Goal: Task Accomplishment & Management: Complete application form

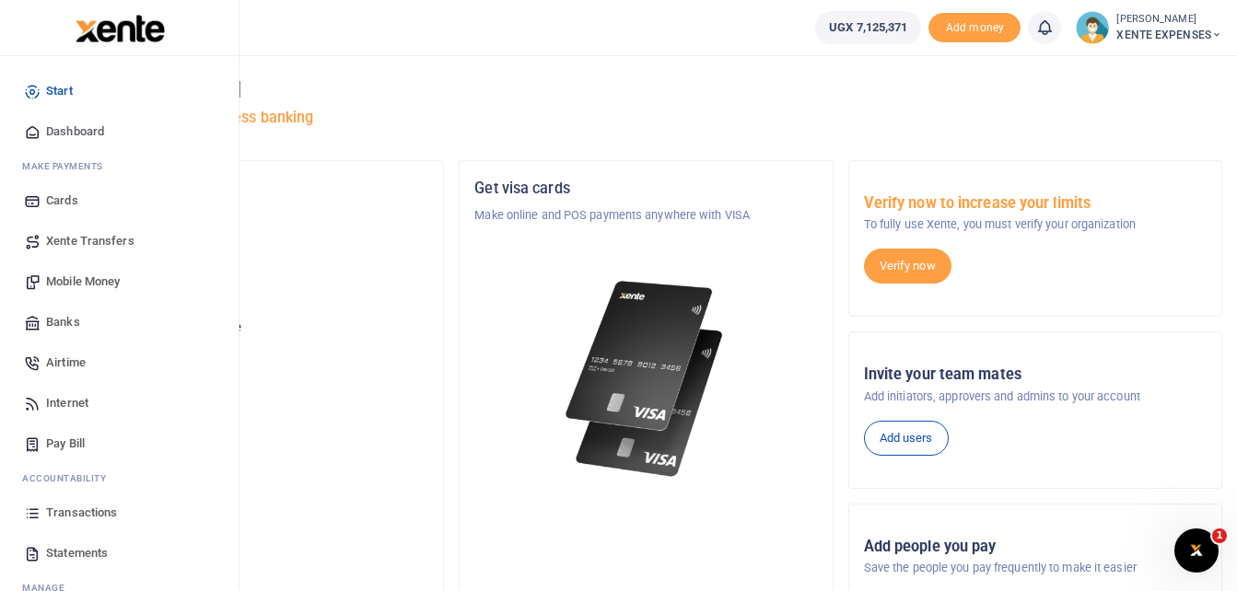
click at [82, 508] on span "Transactions" at bounding box center [81, 513] width 71 height 18
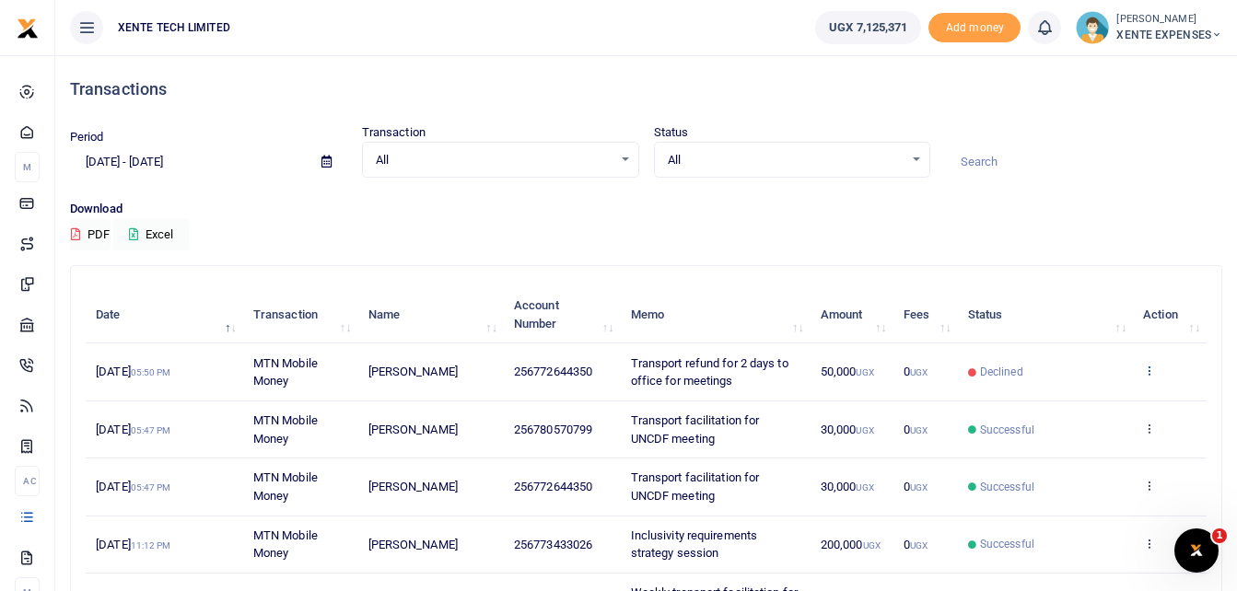
click at [1152, 367] on icon at bounding box center [1149, 370] width 12 height 13
click at [1065, 445] on link "Send again" at bounding box center [1082, 443] width 146 height 26
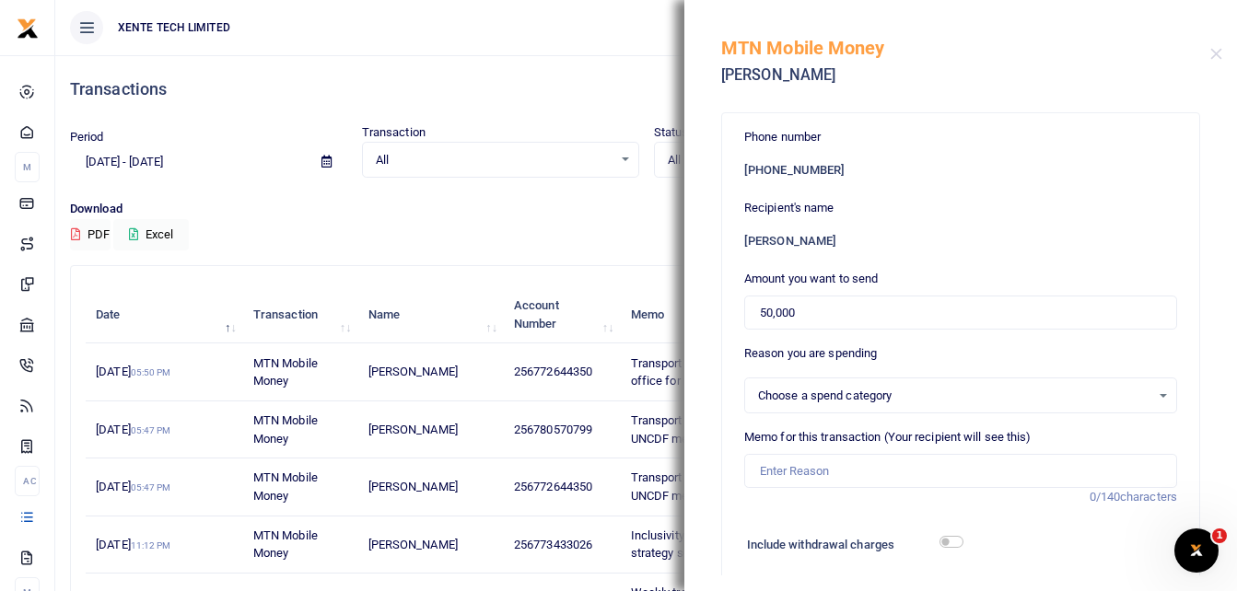
select select "15"
click at [770, 314] on input "50,000" at bounding box center [960, 313] width 433 height 35
click at [769, 314] on input "50,000" at bounding box center [960, 313] width 433 height 35
type input "500,000"
click at [780, 471] on input "Memo for this transaction (Your recipient will see this)" at bounding box center [960, 471] width 433 height 35
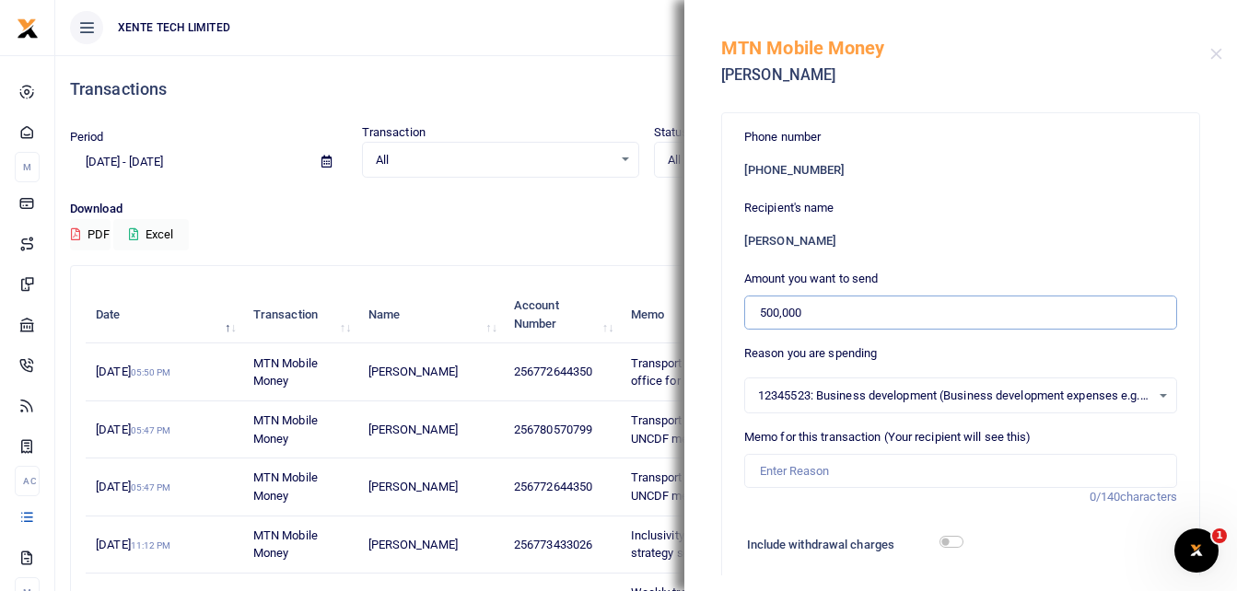
click at [761, 311] on input "500,000" at bounding box center [960, 313] width 433 height 35
click at [791, 473] on input "Memo for this transaction (Your recipient will see this)" at bounding box center [960, 471] width 433 height 35
type input "Advance September 2025"
click at [1147, 399] on div "12345523: Business development (Business development expenses e.g. meetings, tr…" at bounding box center [960, 396] width 431 height 20
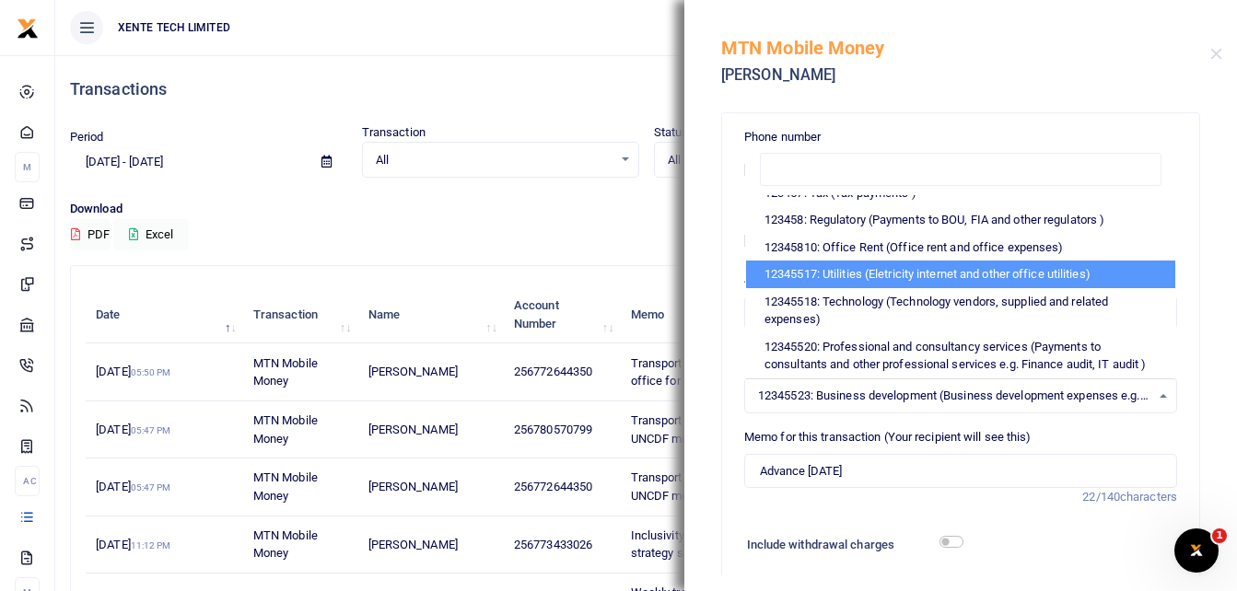
scroll to position [92, 0]
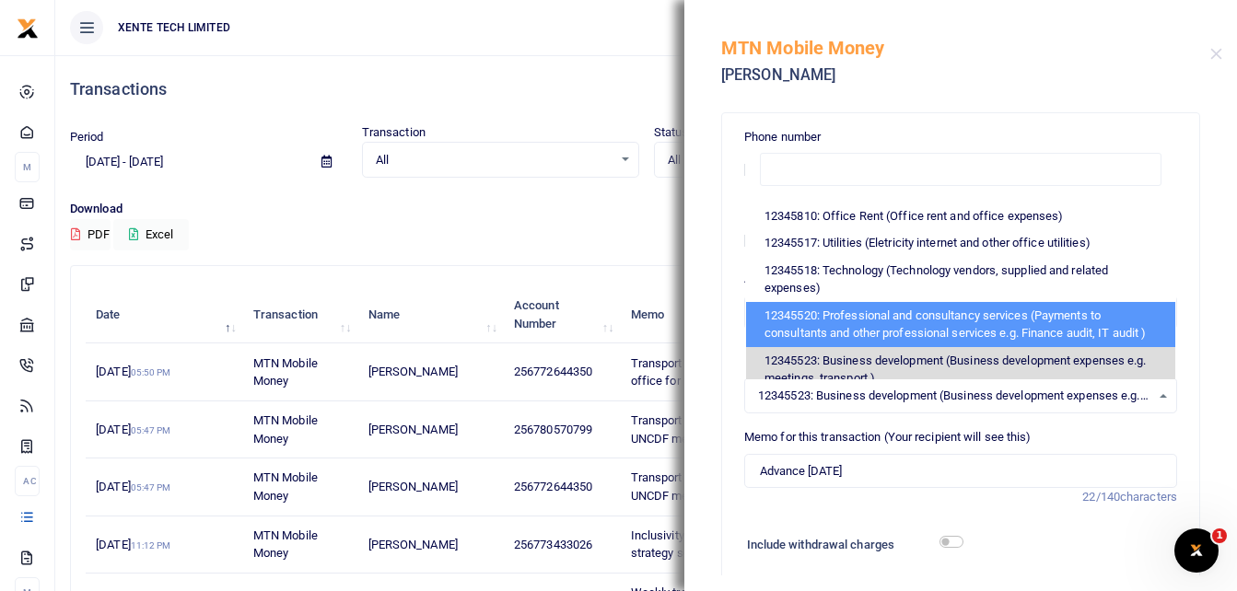
click at [948, 319] on li "12345520: Professional and consultancy services (Payments to consultants and ot…" at bounding box center [960, 324] width 429 height 45
select select "14"
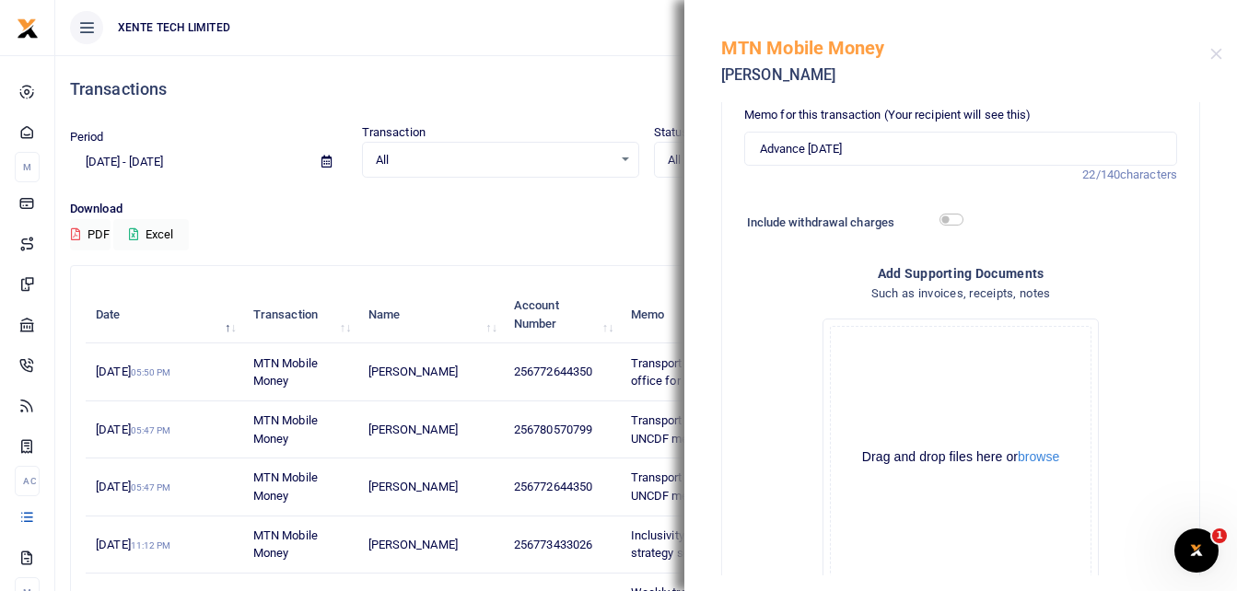
scroll to position [328, 0]
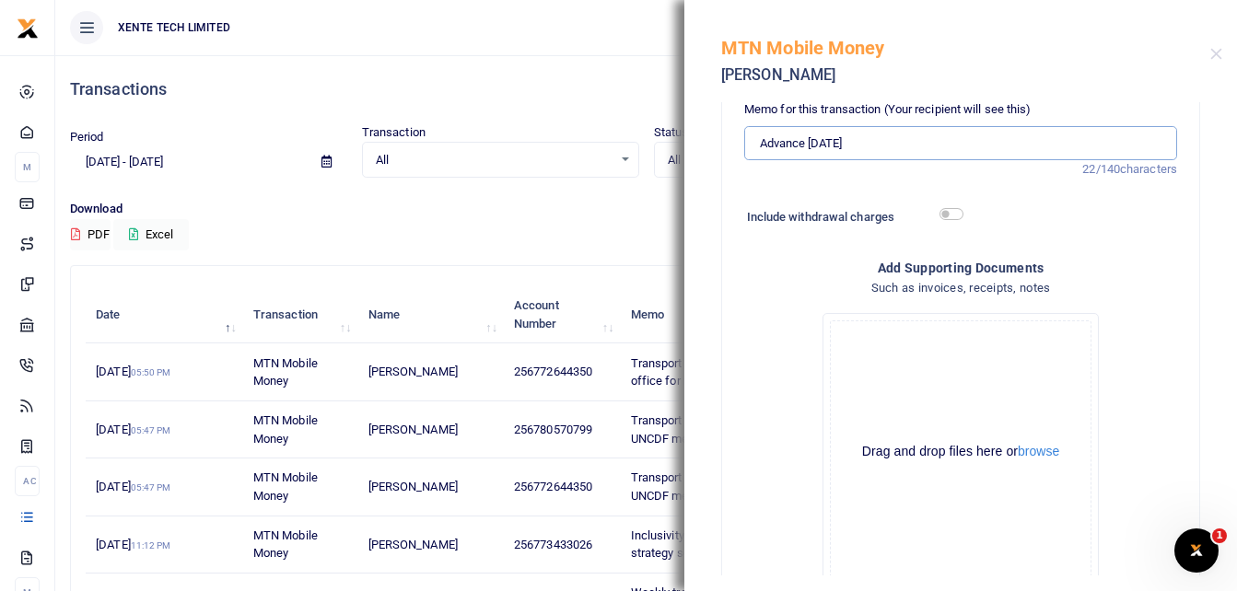
click at [761, 142] on input "Advance [DATE]" at bounding box center [960, 143] width 433 height 35
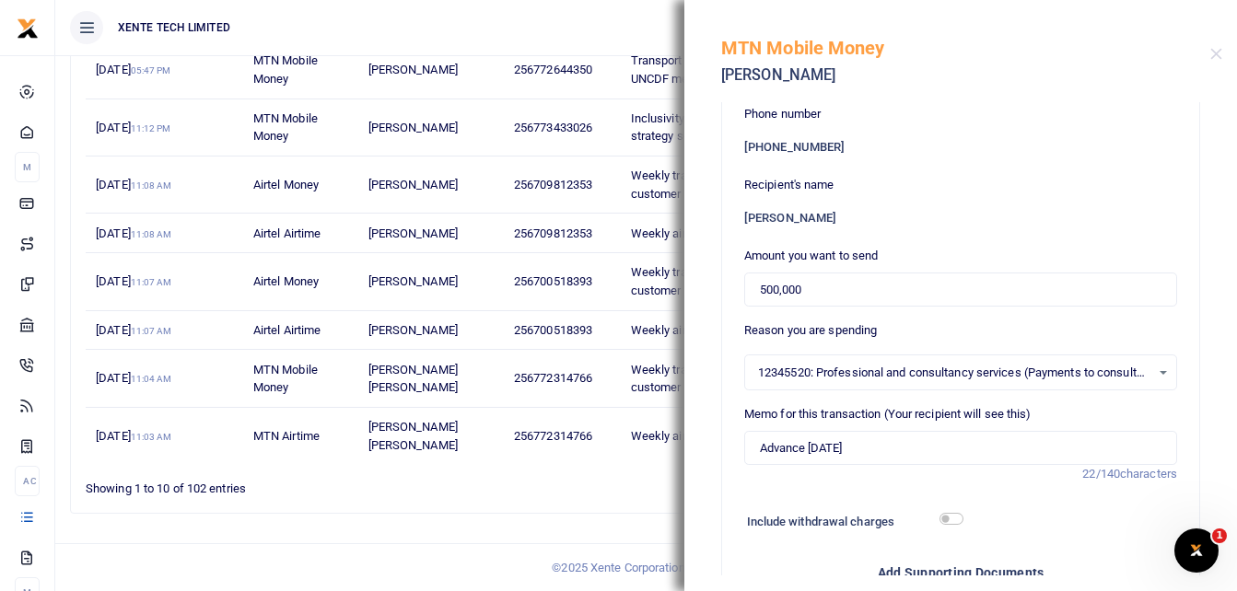
scroll to position [0, 0]
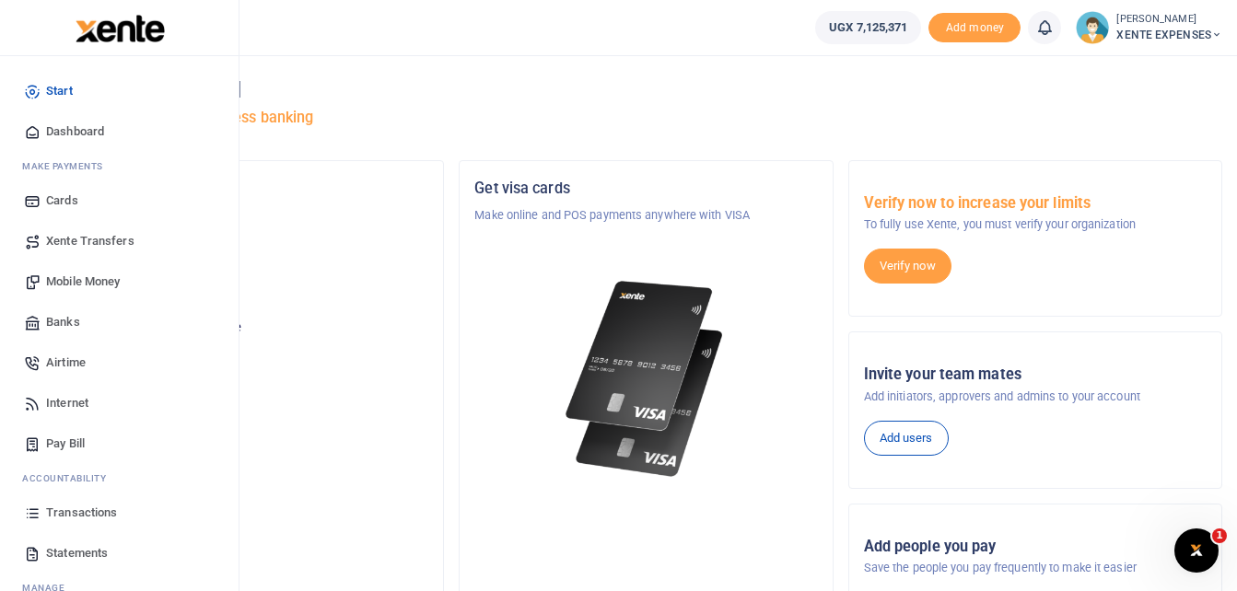
click at [87, 514] on span "Transactions" at bounding box center [81, 513] width 71 height 18
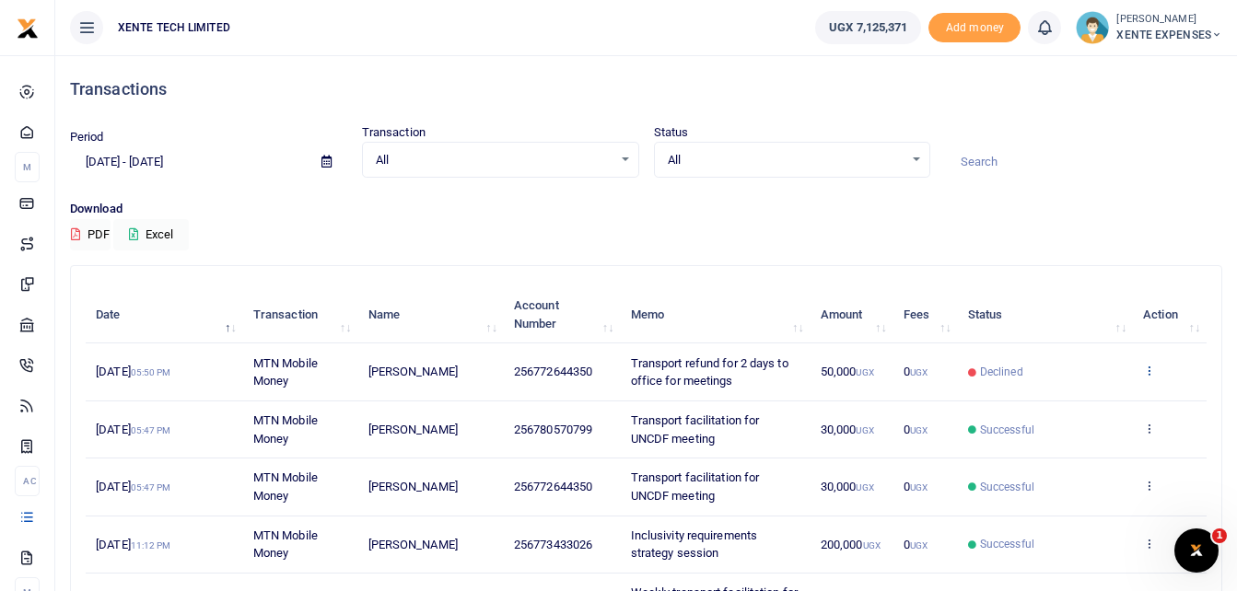
click at [1149, 367] on icon at bounding box center [1149, 370] width 12 height 13
click at [1067, 444] on link "Send again" at bounding box center [1082, 443] width 146 height 26
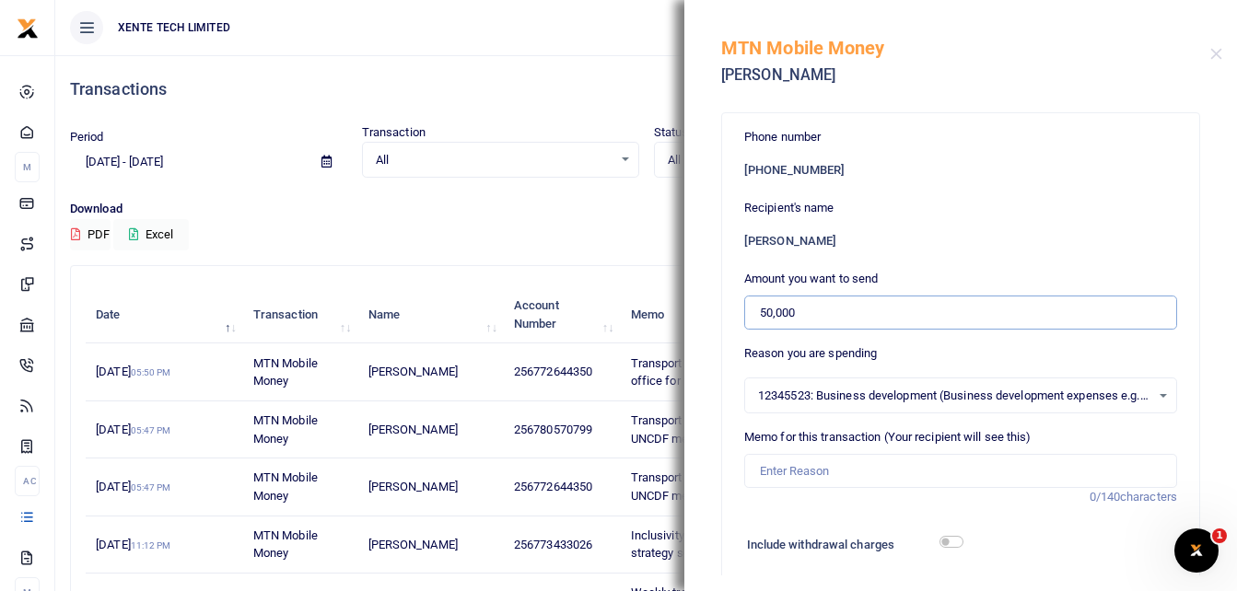
click at [770, 310] on input "50,000" at bounding box center [960, 313] width 433 height 35
type input "N"
type input "500,000"
click at [1028, 389] on span "12345523: Business development (Business development expenses e.g. meetings, tr…" at bounding box center [954, 396] width 392 height 18
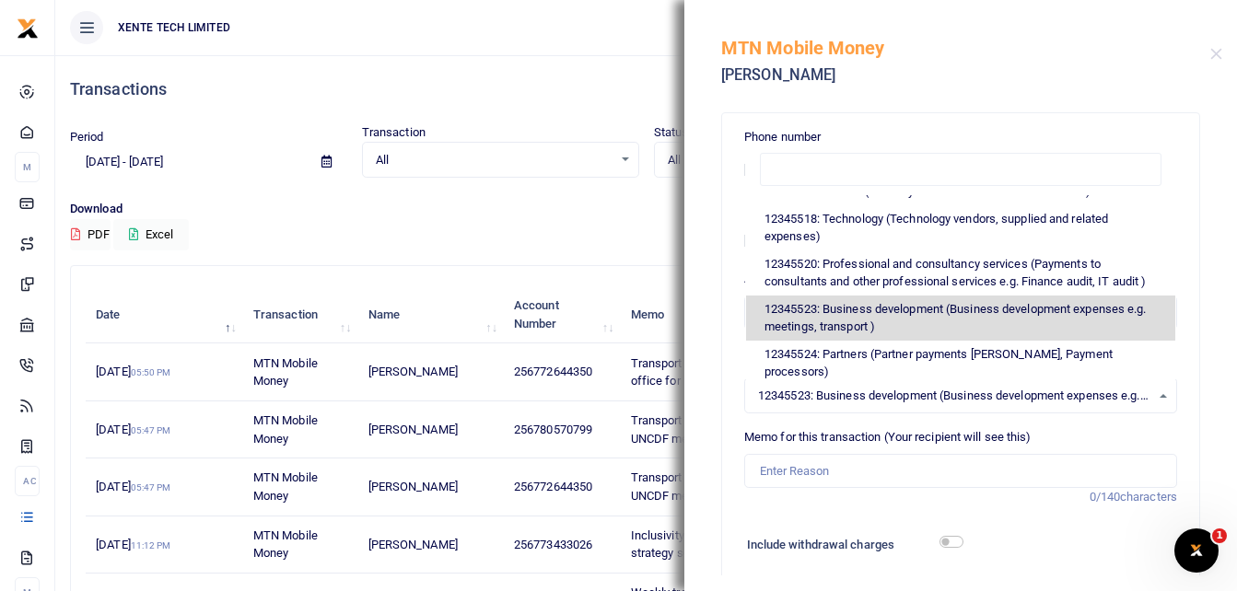
scroll to position [184, 0]
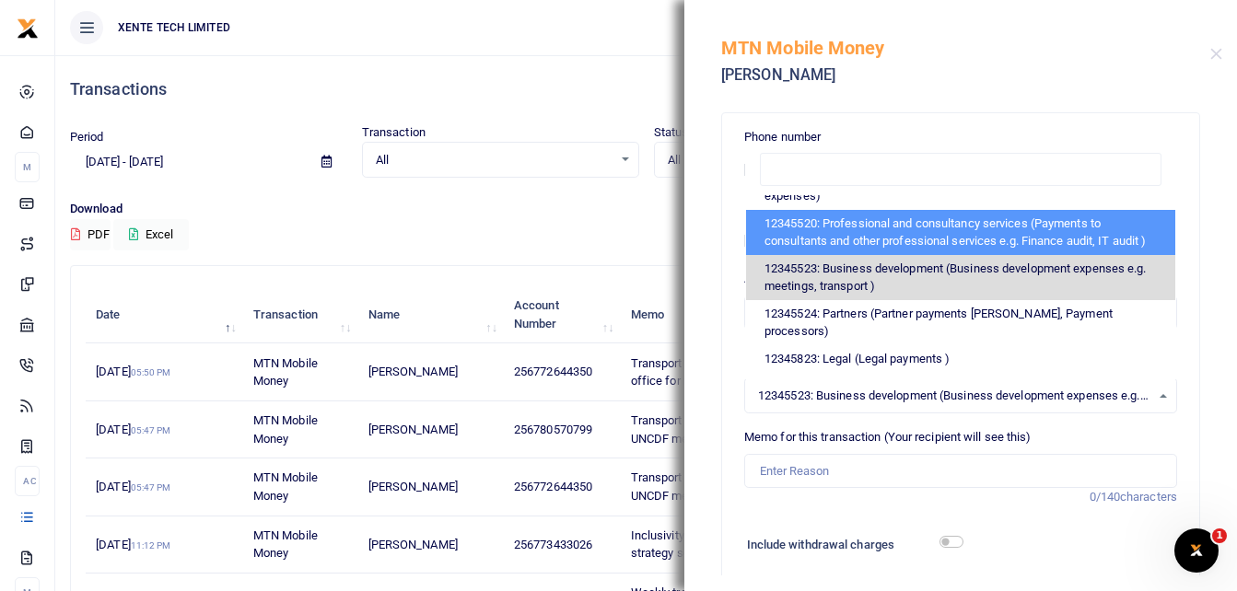
click at [938, 227] on li "12345520: Professional and consultancy services (Payments to consultants and ot…" at bounding box center [960, 232] width 429 height 45
select select "14"
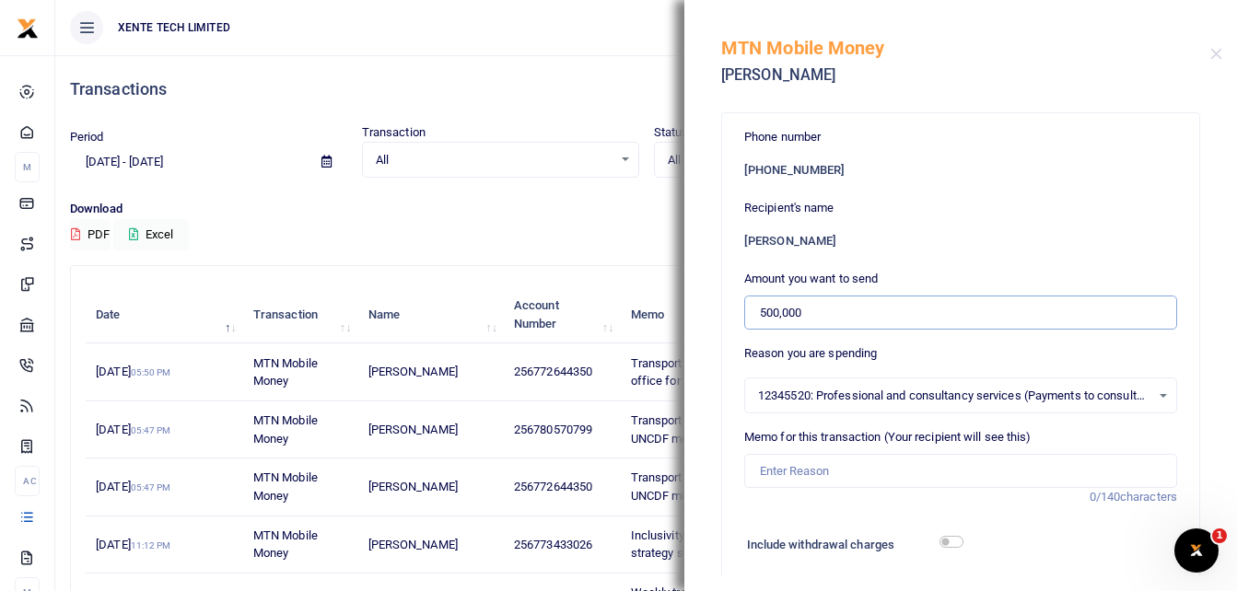
click at [763, 309] on input "500,000" at bounding box center [960, 313] width 433 height 35
click at [808, 460] on input "Memo for this transaction (Your recipient will see this)" at bounding box center [960, 471] width 433 height 35
type input "Advance September 2025"
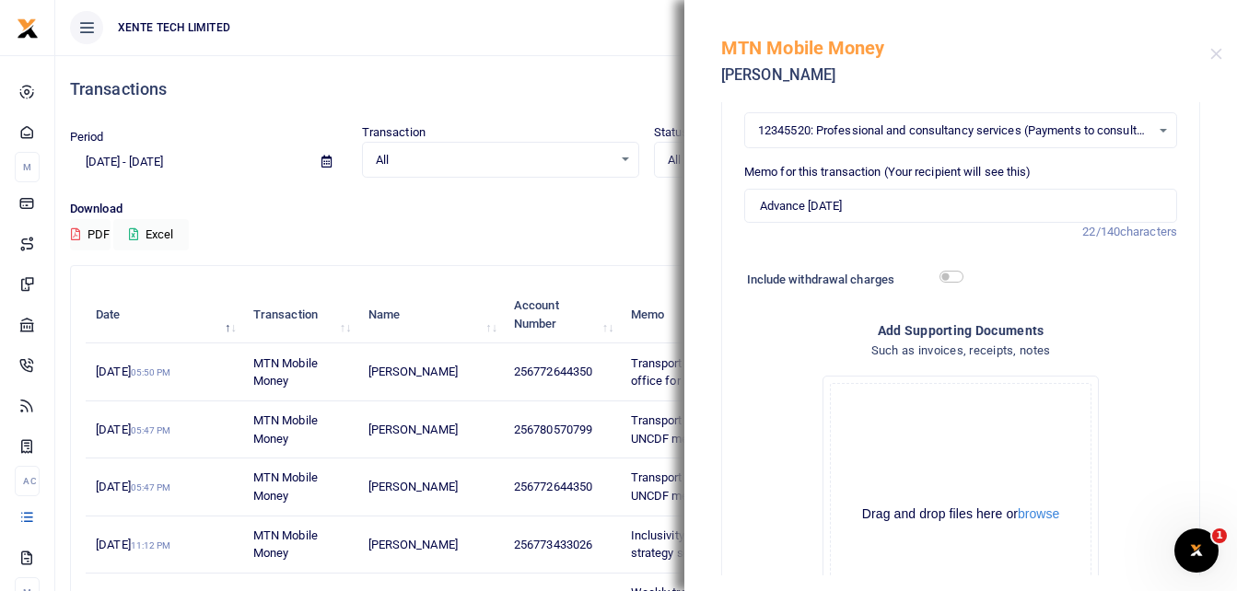
scroll to position [0, 0]
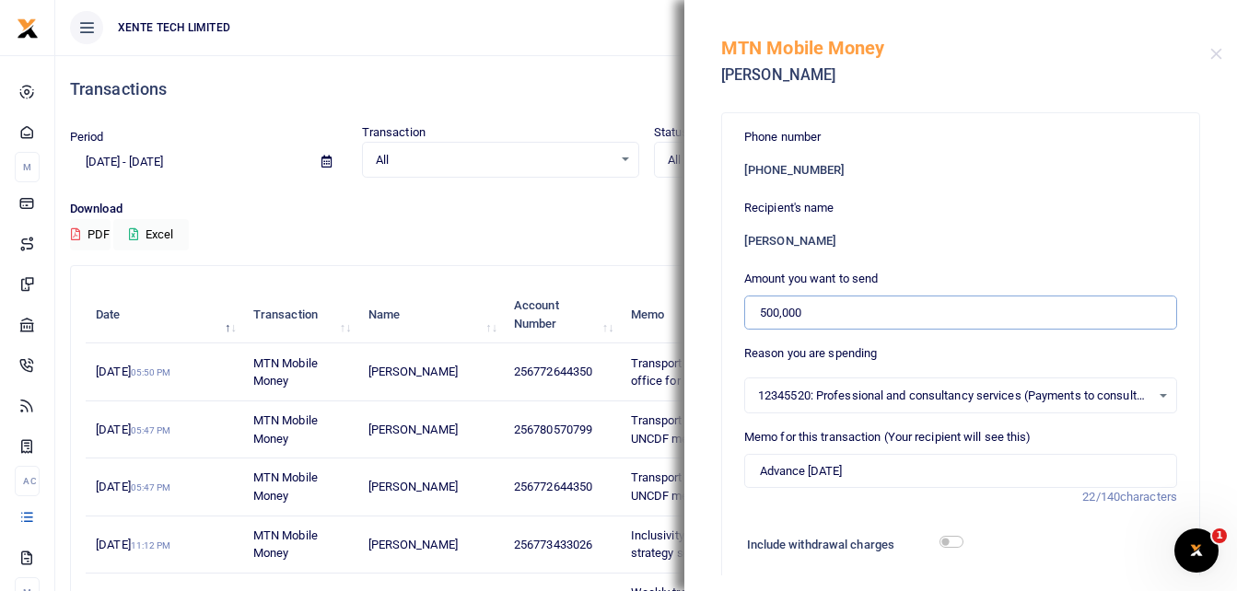
click at [761, 310] on input "500,000" at bounding box center [960, 313] width 433 height 35
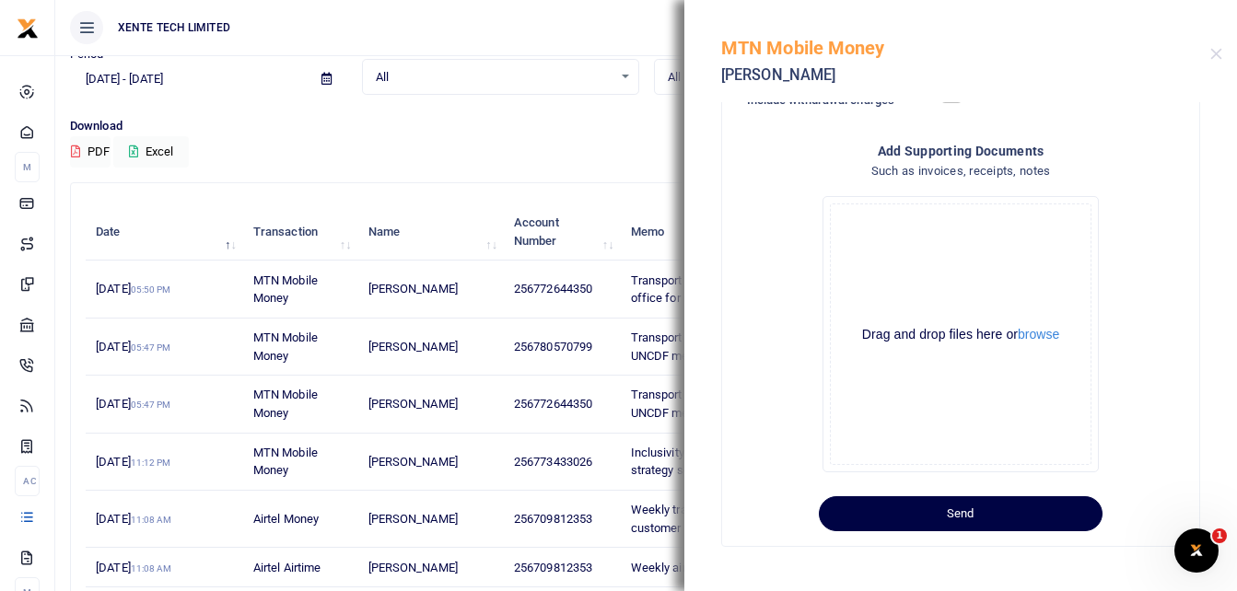
scroll to position [276, 0]
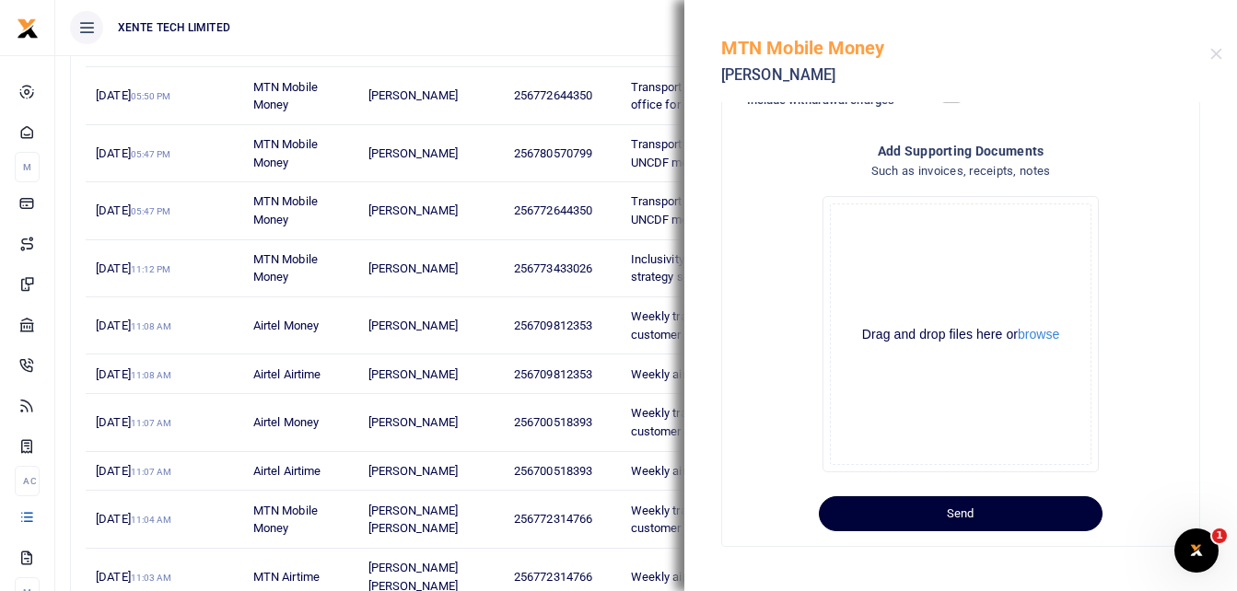
click at [871, 512] on button "Send" at bounding box center [961, 513] width 284 height 35
